Goal: Information Seeking & Learning: Learn about a topic

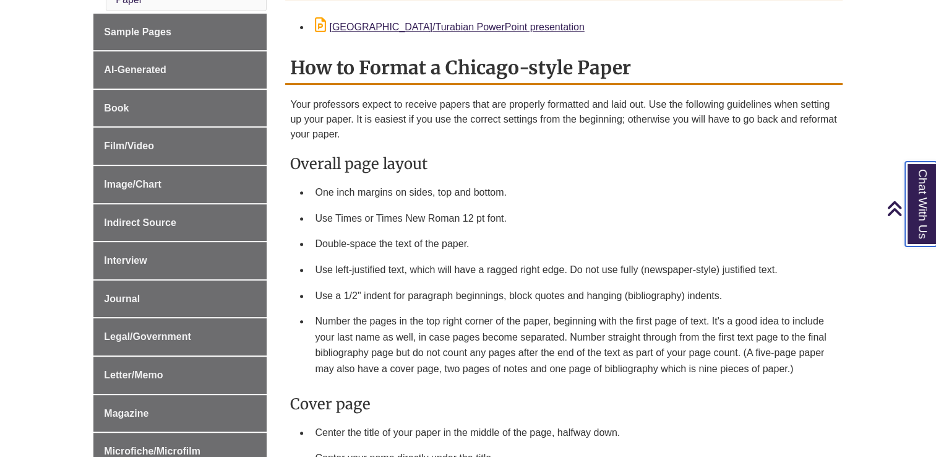
scroll to position [146, 0]
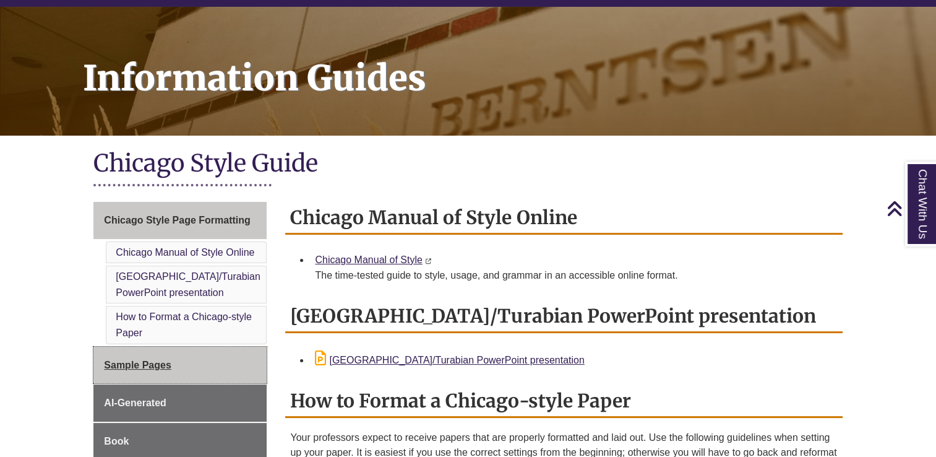
click at [216, 369] on link "Sample Pages" at bounding box center [179, 364] width 173 height 37
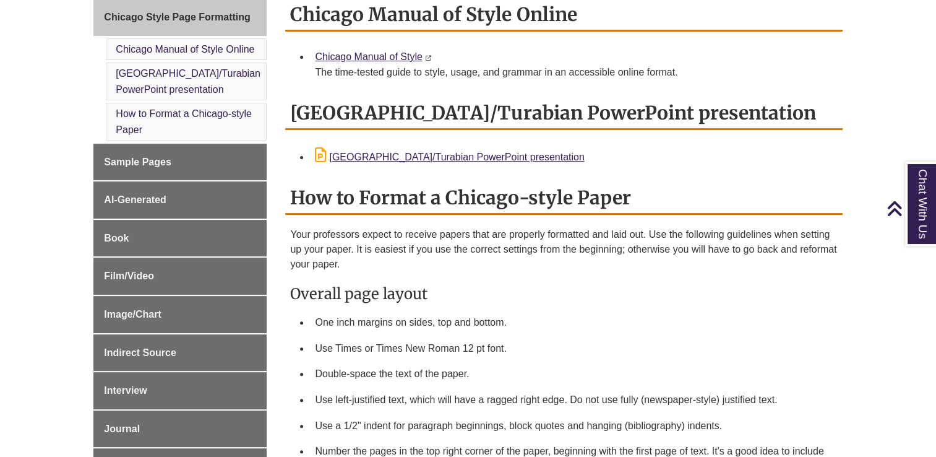
scroll to position [348, 0]
click at [329, 58] on link "Chicago Manual of Style" at bounding box center [368, 57] width 107 height 11
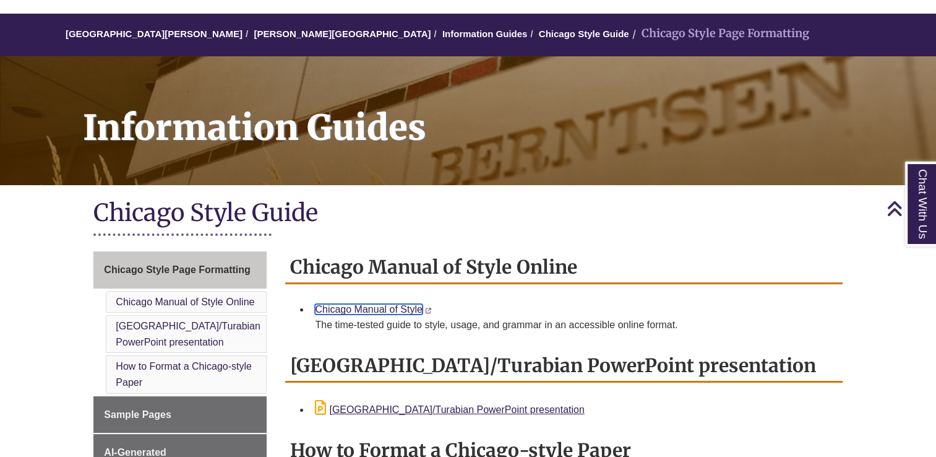
scroll to position [0, 0]
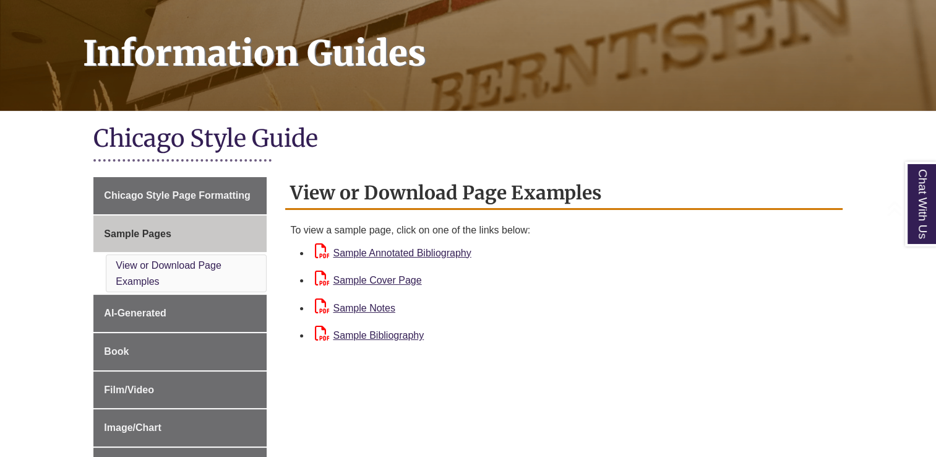
scroll to position [173, 0]
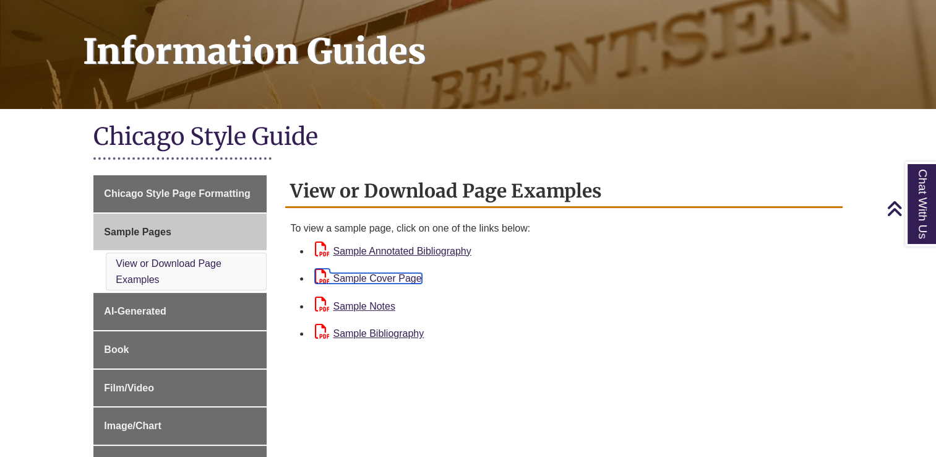
click at [406, 280] on link "Sample Cover Page" at bounding box center [368, 278] width 106 height 11
click at [371, 333] on link "Sample Bibliography" at bounding box center [369, 333] width 109 height 11
click at [388, 307] on link "Sample Notes" at bounding box center [355, 306] width 80 height 11
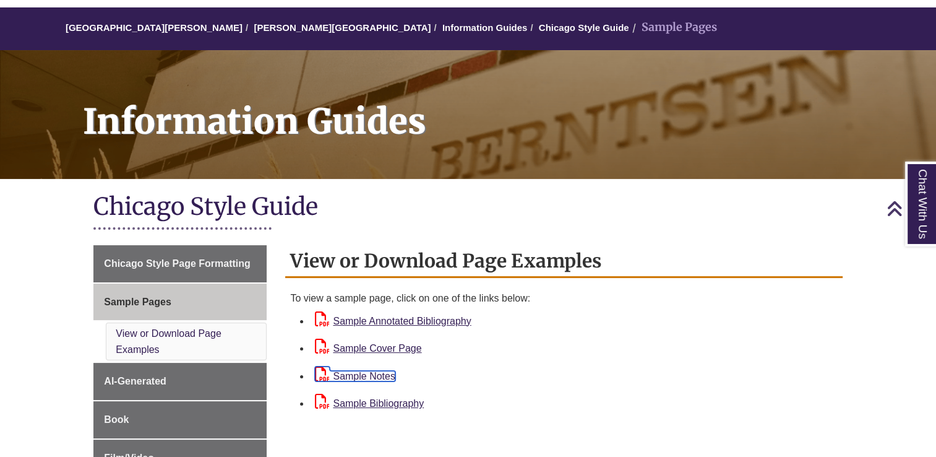
scroll to position [59, 0]
